Goal: Information Seeking & Learning: Learn about a topic

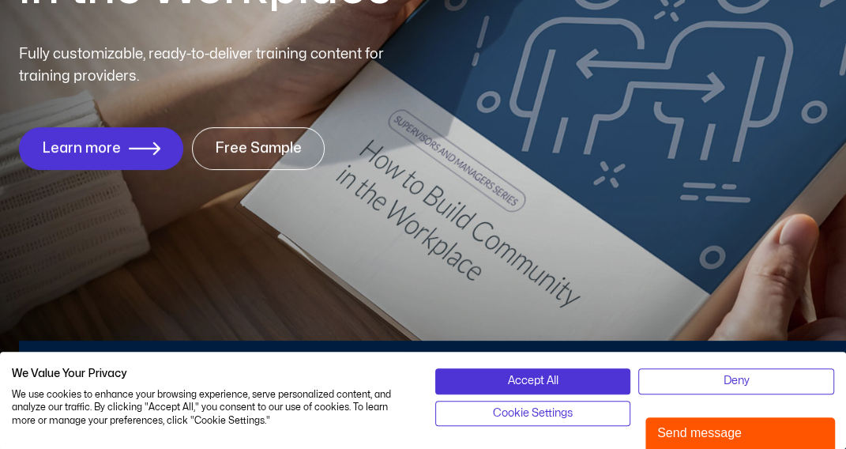
scroll to position [318, 0]
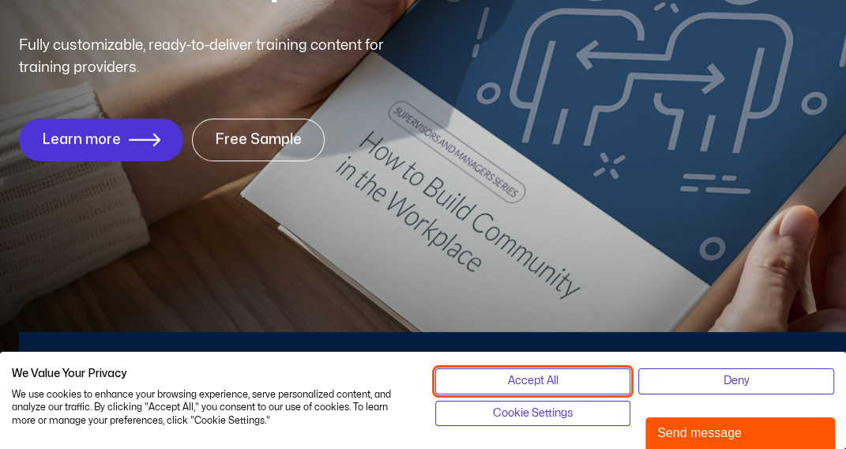
click at [538, 373] on span "Accept All" at bounding box center [532, 380] width 51 height 17
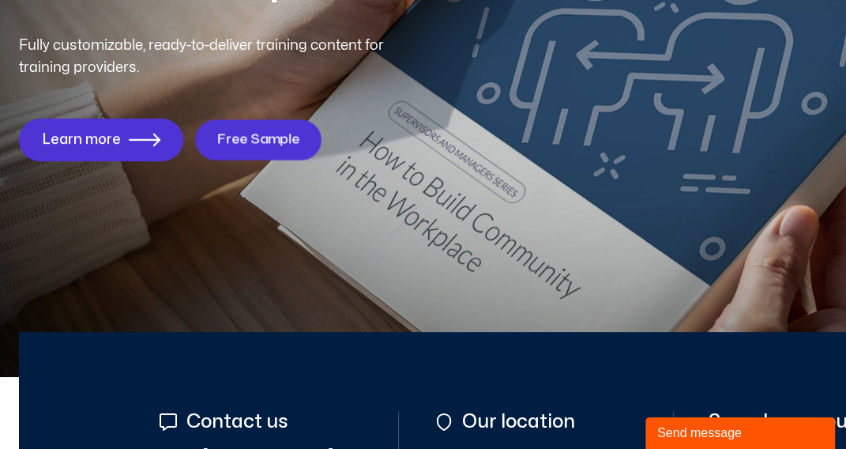
click at [269, 139] on span "Free Sample" at bounding box center [257, 139] width 83 height 15
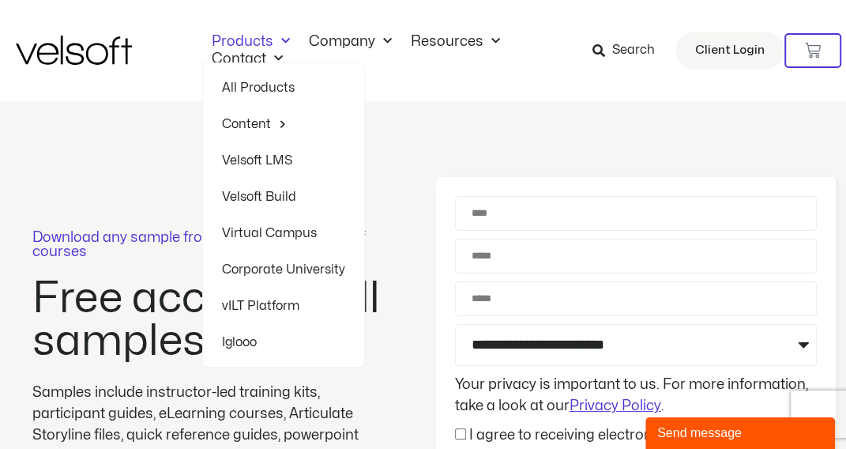
click at [286, 37] on span "Menu" at bounding box center [281, 41] width 17 height 26
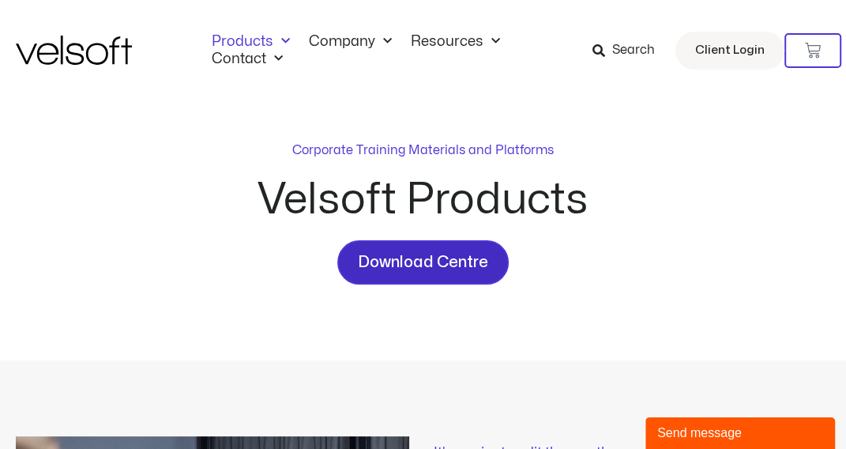
click at [420, 259] on span "Download Centre" at bounding box center [423, 262] width 130 height 25
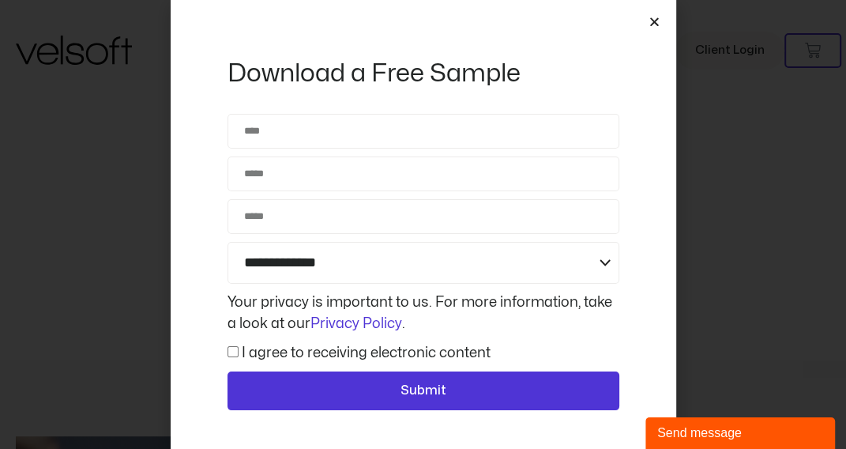
click at [656, 20] on icon "Close" at bounding box center [655, 22] width 12 height 12
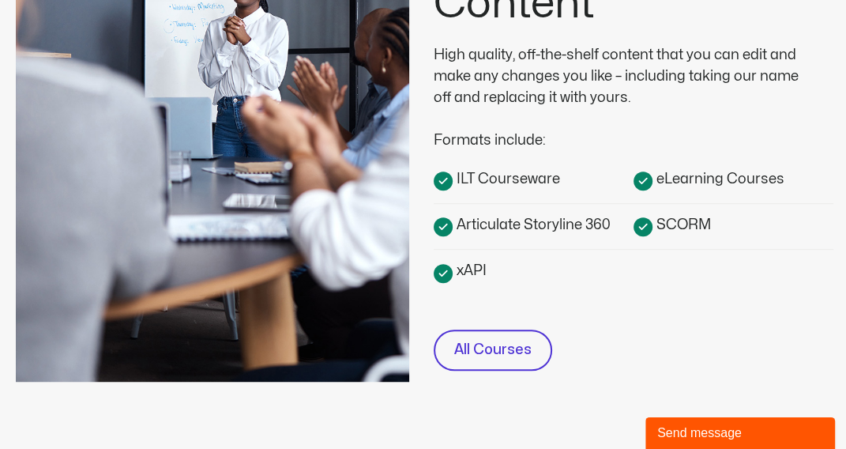
scroll to position [538, 0]
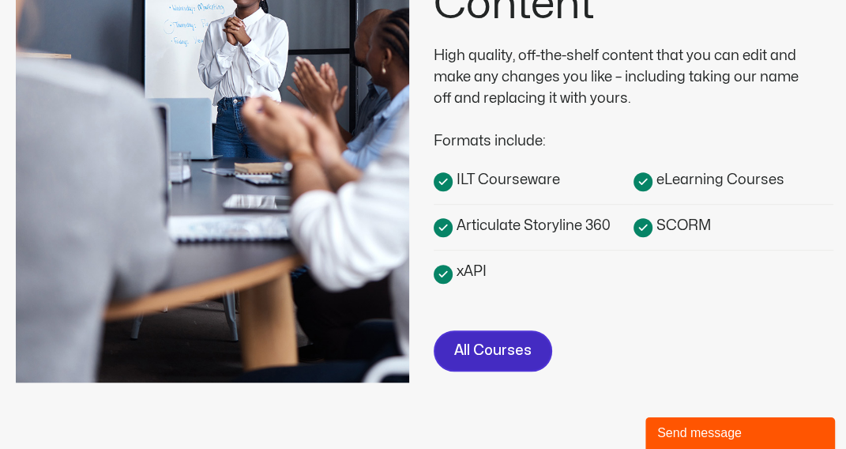
click at [487, 350] on span "All Courses" at bounding box center [492, 351] width 77 height 23
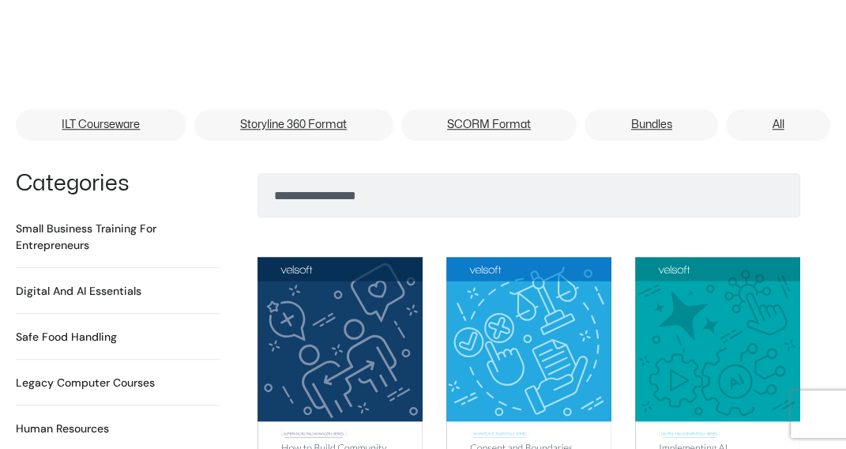
scroll to position [953, 0]
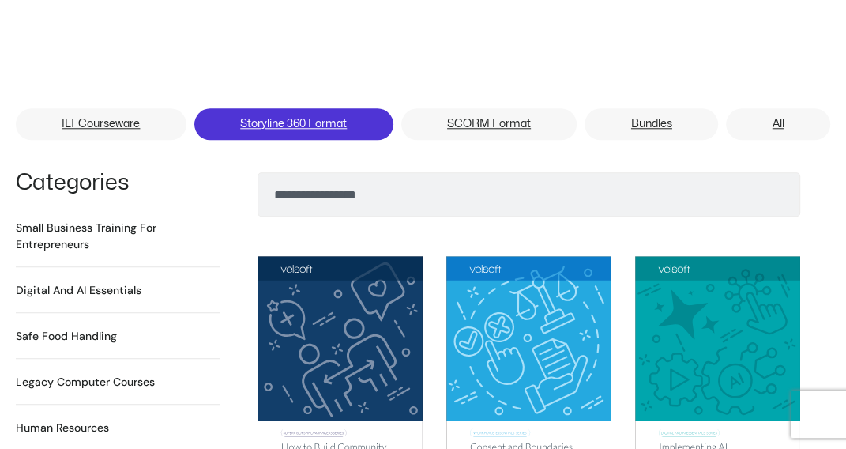
click at [329, 119] on link "Storyline 360 Format" at bounding box center [293, 124] width 199 height 32
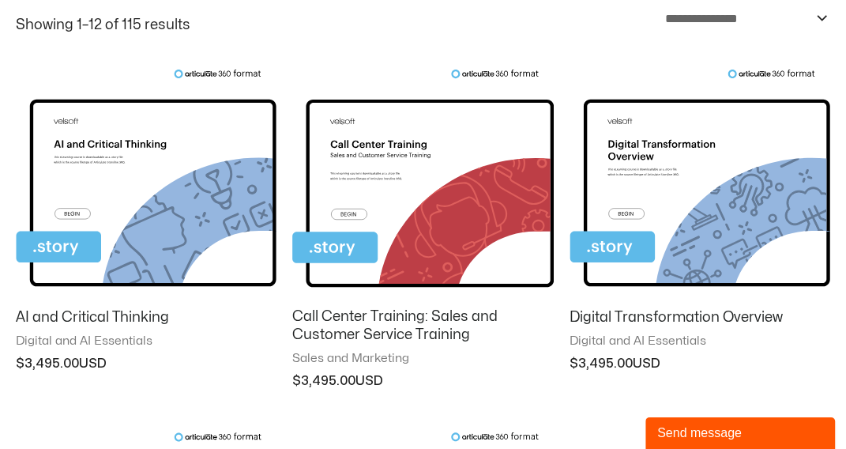
scroll to position [226, 0]
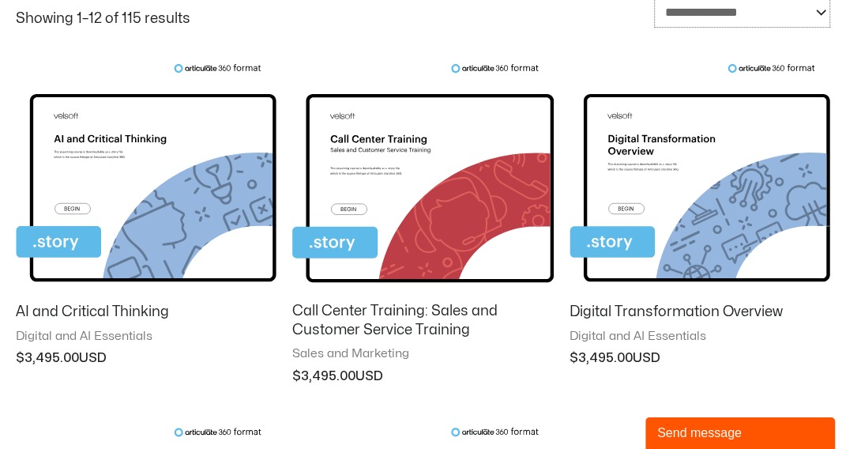
select select "****"
click option "**********" at bounding box center [0, 0] width 0 height 0
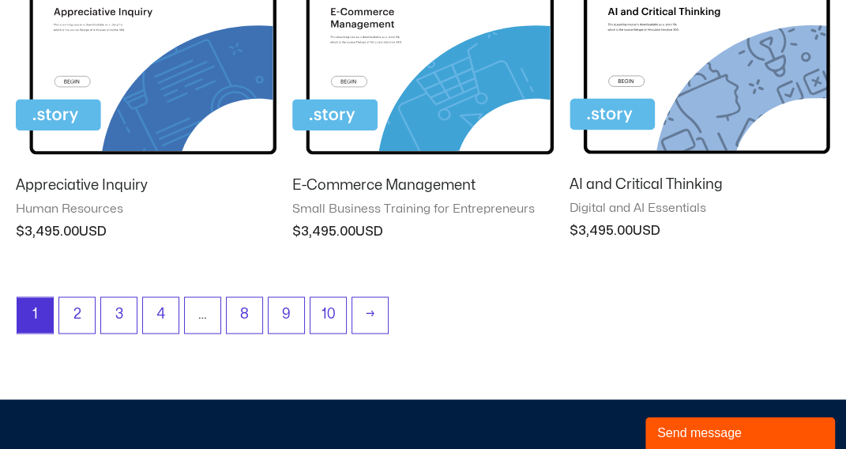
scroll to position [1479, 0]
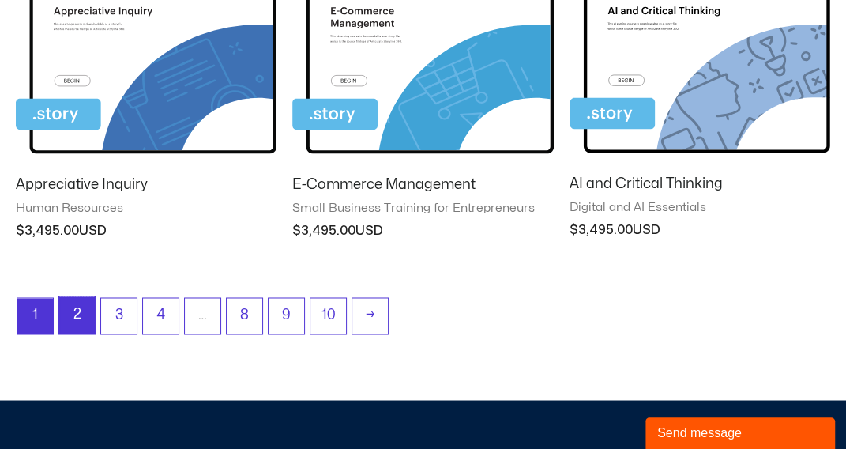
click at [67, 304] on link "2" at bounding box center [77, 314] width 36 height 37
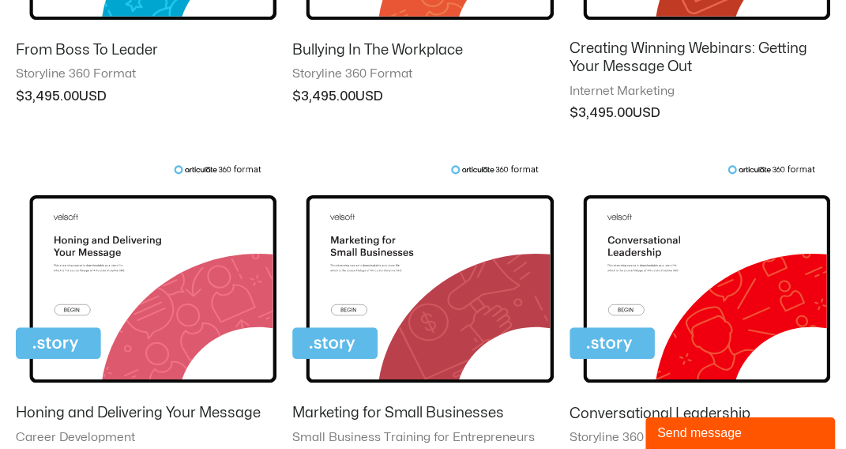
scroll to position [849, 0]
